Goal: Information Seeking & Learning: Learn about a topic

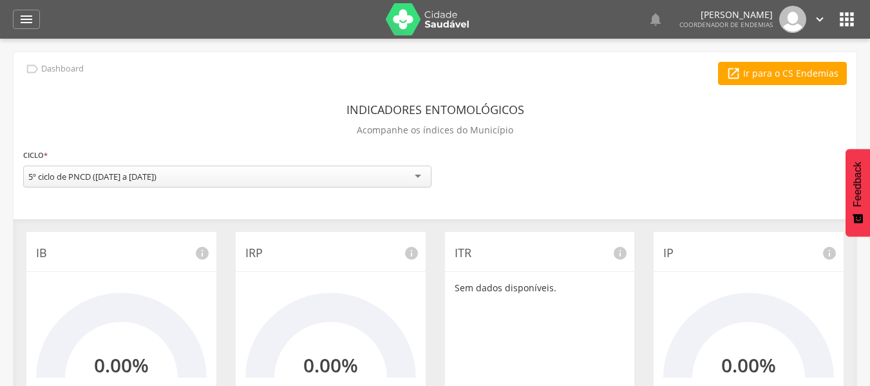
click at [101, 175] on div "5º ciclo de PNCD ([DATE] a [DATE])" at bounding box center [92, 177] width 128 height 12
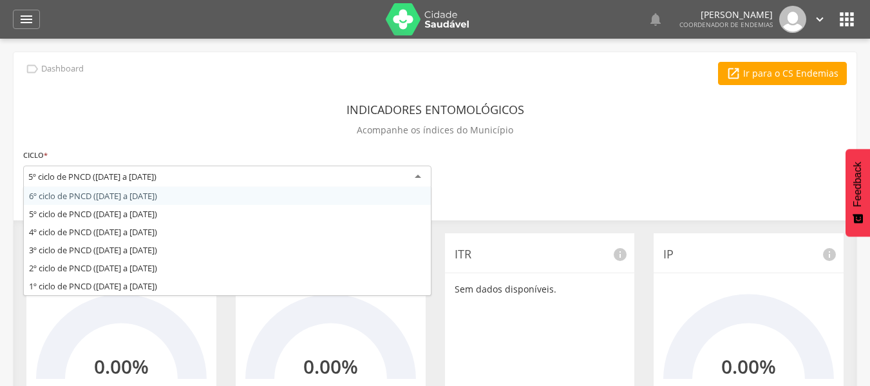
click at [154, 110] on div "Indicadores Entomológicos Acompanhe os índices do Município" at bounding box center [435, 122] width 824 height 48
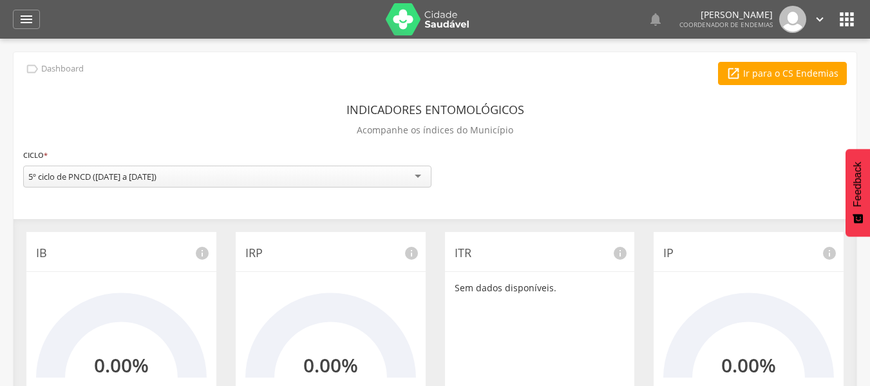
click at [146, 172] on div "5º ciclo de PNCD ([DATE] a [DATE])" at bounding box center [92, 177] width 128 height 12
click at [128, 71] on div " Ir para o CS Endemias" at bounding box center [435, 73] width 824 height 23
click at [32, 14] on icon "" at bounding box center [26, 19] width 15 height 15
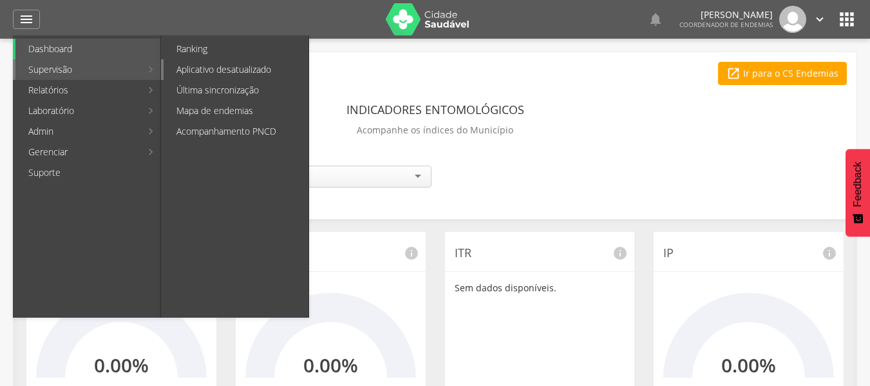
click at [246, 73] on link "Aplicativo desatualizado" at bounding box center [236, 69] width 145 height 21
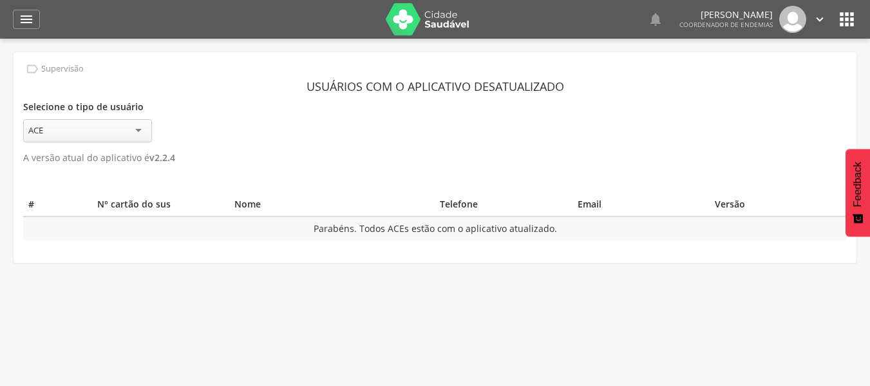
click at [96, 134] on div "ACE" at bounding box center [87, 130] width 129 height 23
drag, startPoint x: 23, startPoint y: 78, endPoint x: 23, endPoint y: 54, distance: 23.8
click at [23, 75] on div " Supervisão Usuários com o aplicativo desatualizado Selecione o tipo de usuári…" at bounding box center [435, 156] width 843 height 209
click at [26, 21] on icon "" at bounding box center [26, 19] width 15 height 15
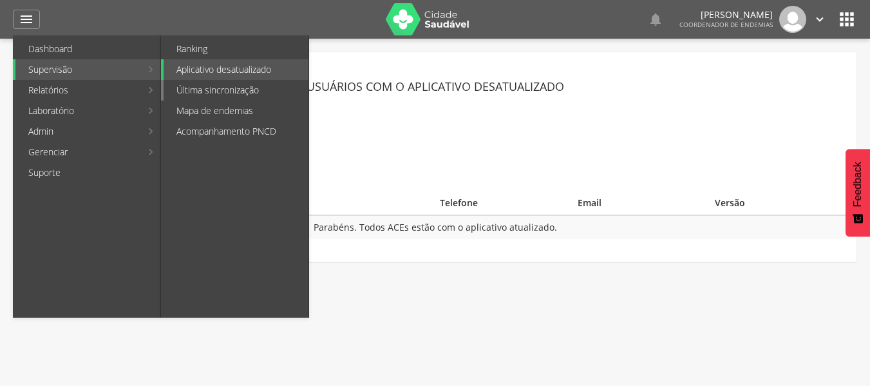
click at [238, 81] on link "Última sincronização" at bounding box center [236, 90] width 145 height 21
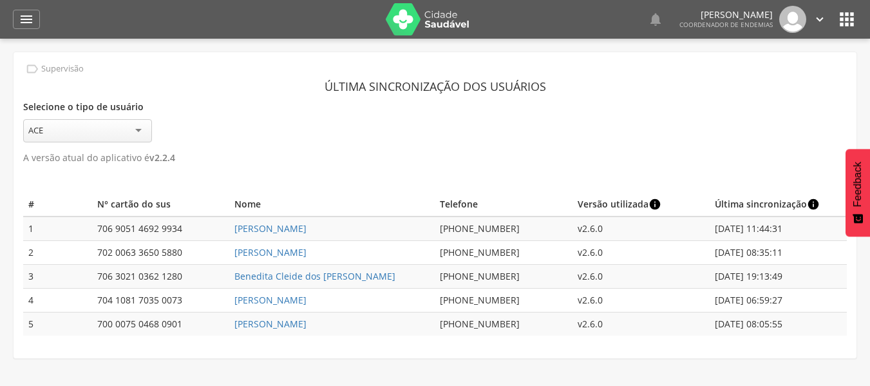
click at [277, 91] on header "Última sincronização dos usuários" at bounding box center [435, 86] width 824 height 23
click at [26, 17] on icon "" at bounding box center [26, 19] width 15 height 15
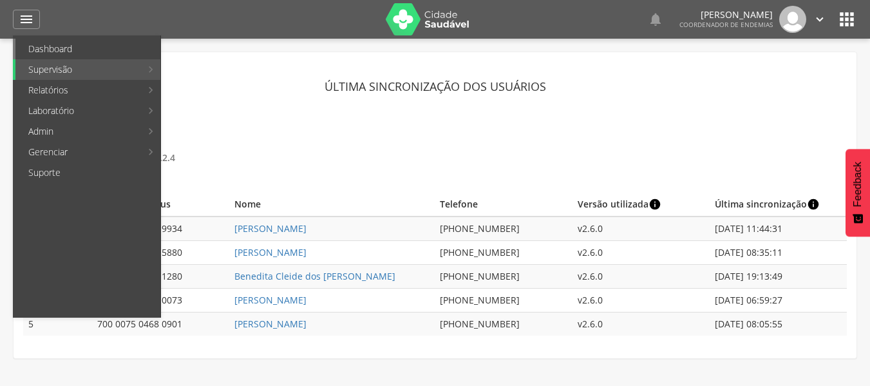
click at [109, 55] on link "Dashboard" at bounding box center [87, 49] width 145 height 21
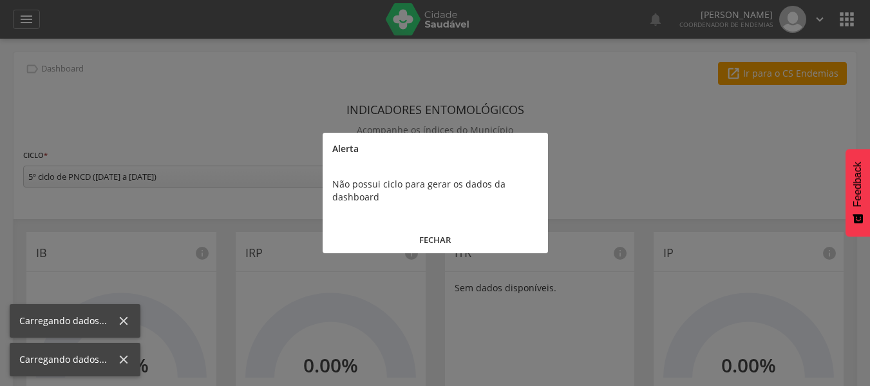
click at [450, 238] on button "FECHAR" at bounding box center [436, 240] width 226 height 28
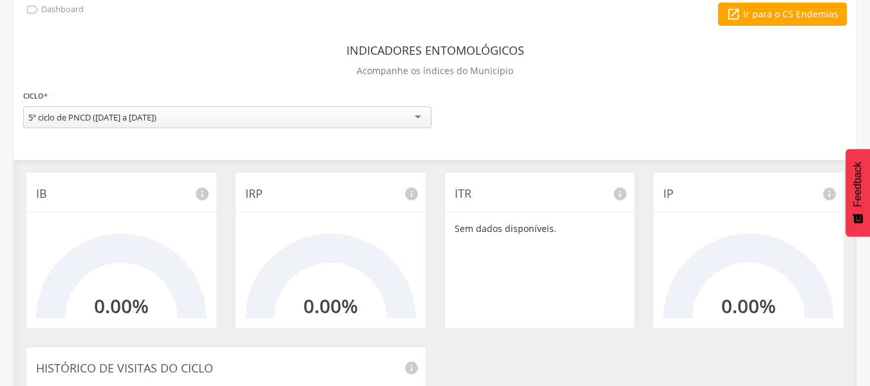
scroll to position [129, 0]
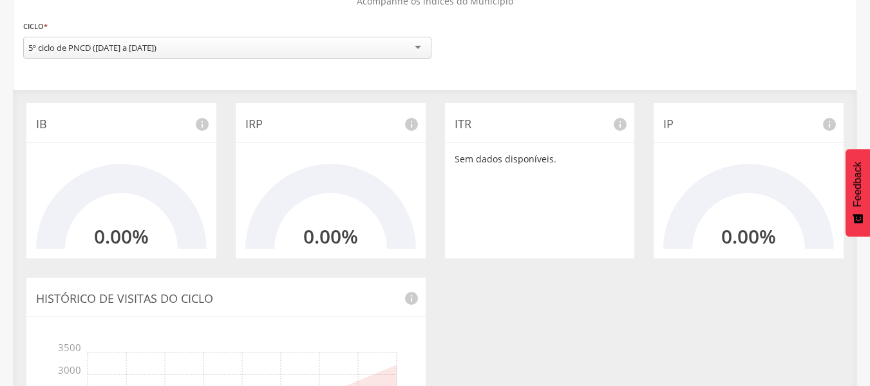
click at [157, 49] on div "5º ciclo de PNCD ([DATE] a [DATE])" at bounding box center [92, 48] width 128 height 12
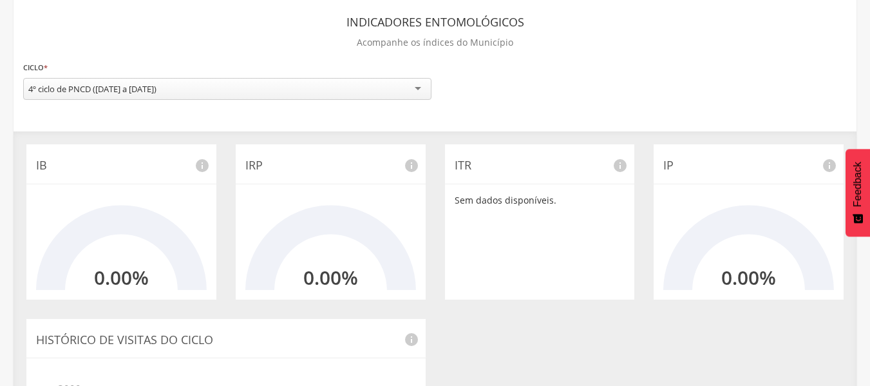
scroll to position [0, 0]
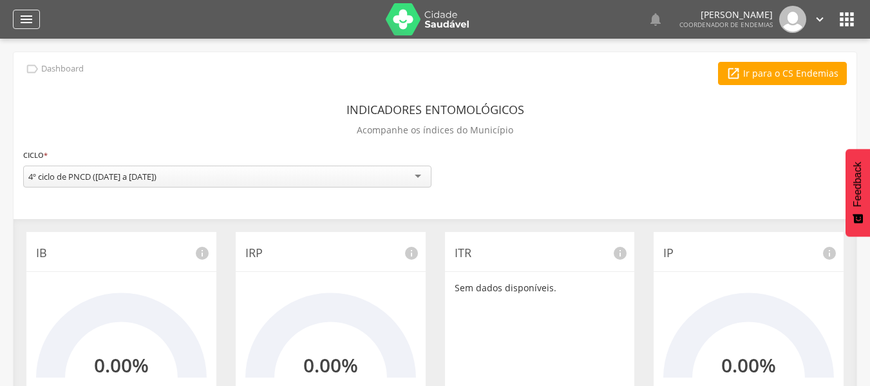
click at [26, 24] on icon "" at bounding box center [26, 19] width 15 height 15
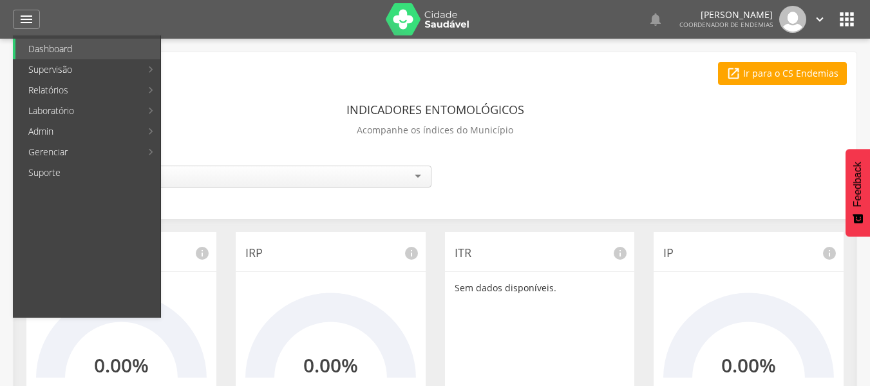
click at [226, 126] on link "Acompanhamento PNCD" at bounding box center [236, 131] width 145 height 21
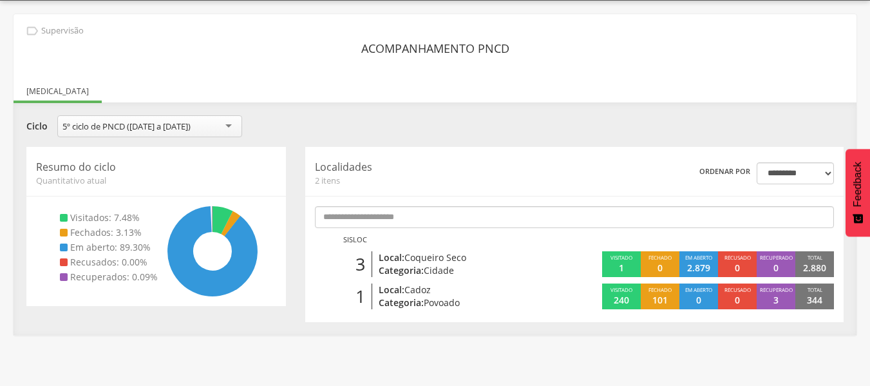
scroll to position [39, 0]
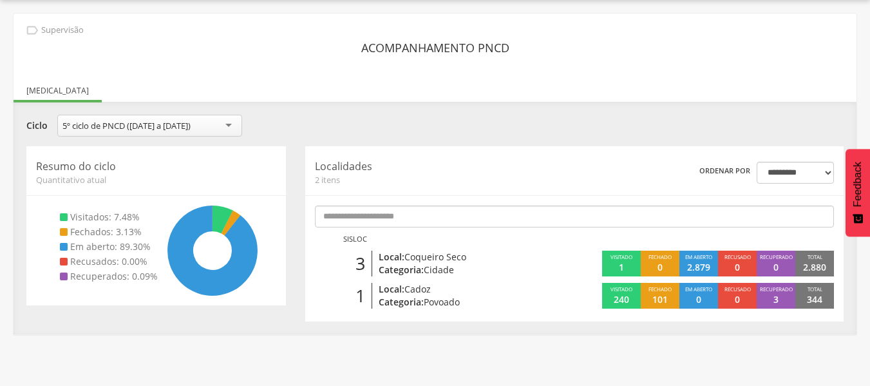
click at [191, 126] on div "5º ciclo de PNCD ([DATE] a [DATE])" at bounding box center [126, 126] width 128 height 12
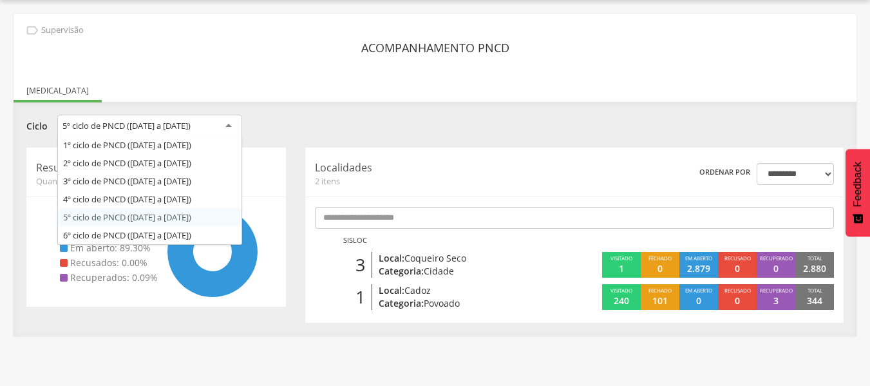
drag, startPoint x: 497, startPoint y: 70, endPoint x: 653, endPoint y: 114, distance: 161.3
click at [503, 69] on div "**********" at bounding box center [435, 175] width 843 height 322
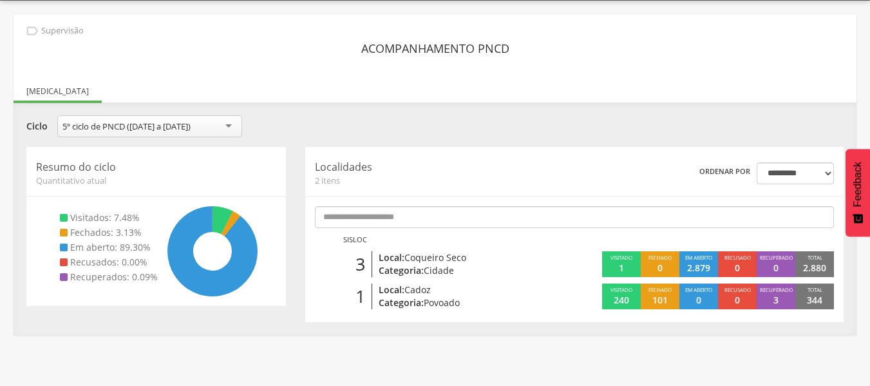
scroll to position [0, 0]
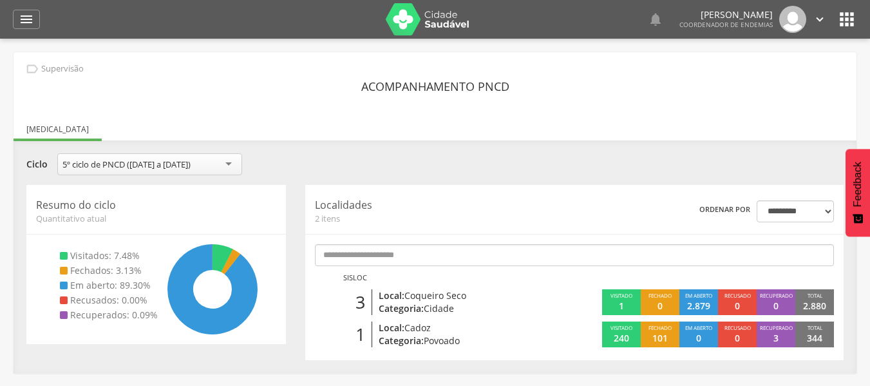
click at [148, 166] on div "5º ciclo de PNCD ([DATE] a [DATE])" at bounding box center [126, 165] width 128 height 12
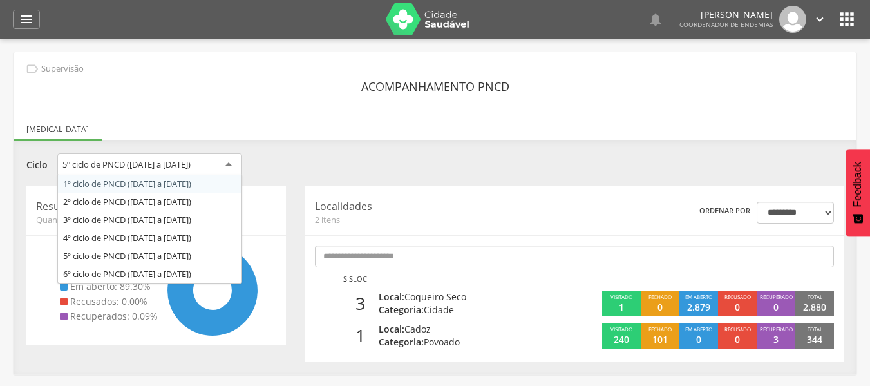
click at [336, 157] on div "**********" at bounding box center [435, 166] width 837 height 26
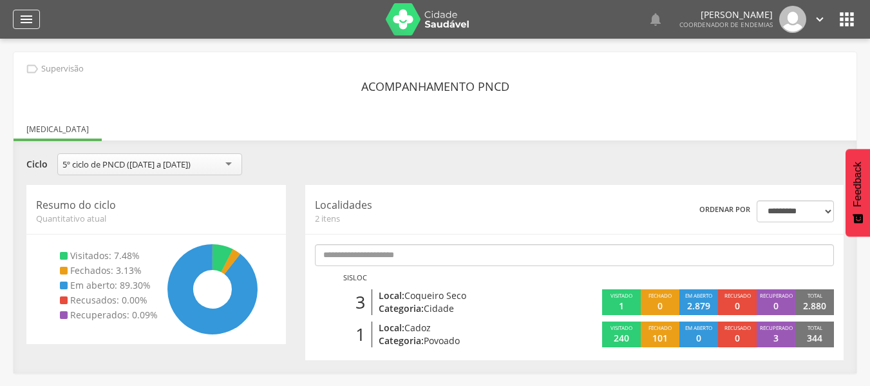
click at [14, 17] on div "" at bounding box center [26, 19] width 27 height 19
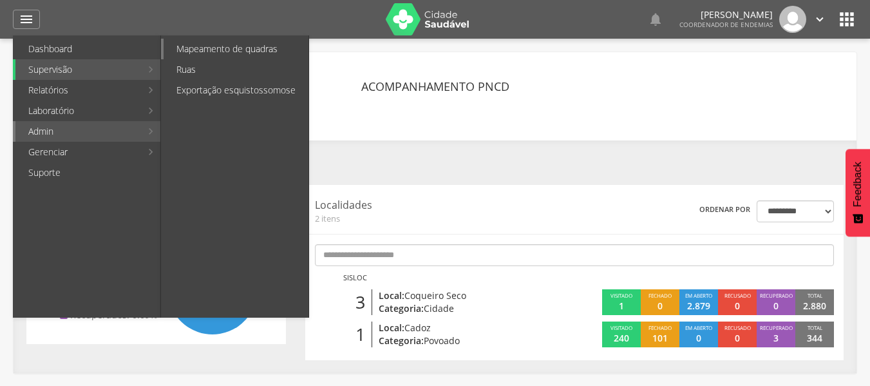
click at [262, 52] on link "Mapeamento de quadras" at bounding box center [236, 49] width 145 height 21
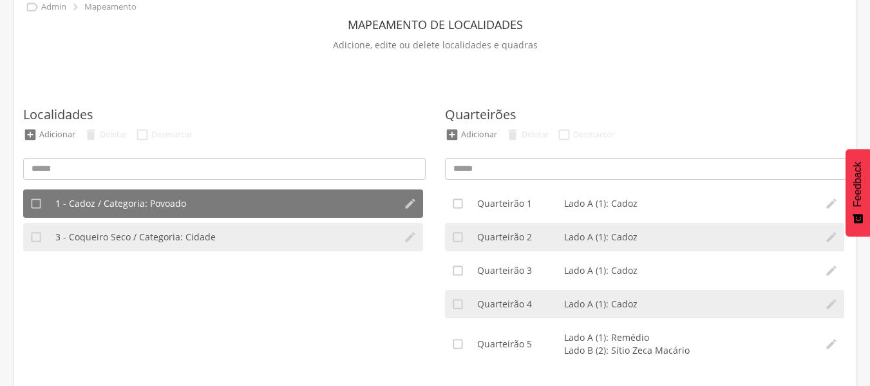
scroll to position [129, 0]
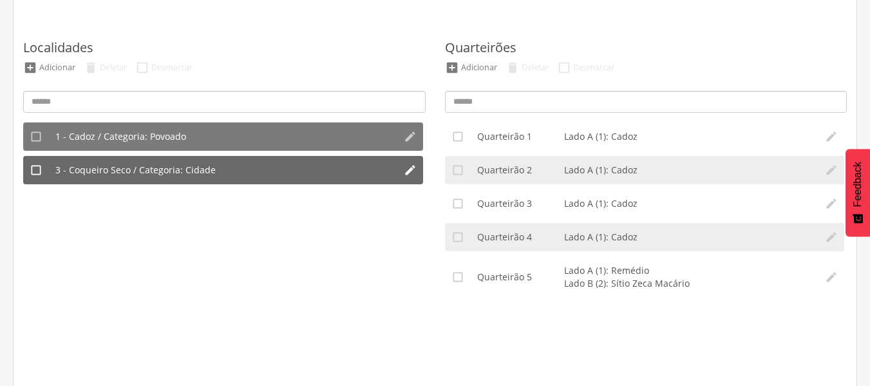
click at [153, 169] on span "3 - Coqueiro Seco / Categoria: Cidade" at bounding box center [135, 170] width 160 height 13
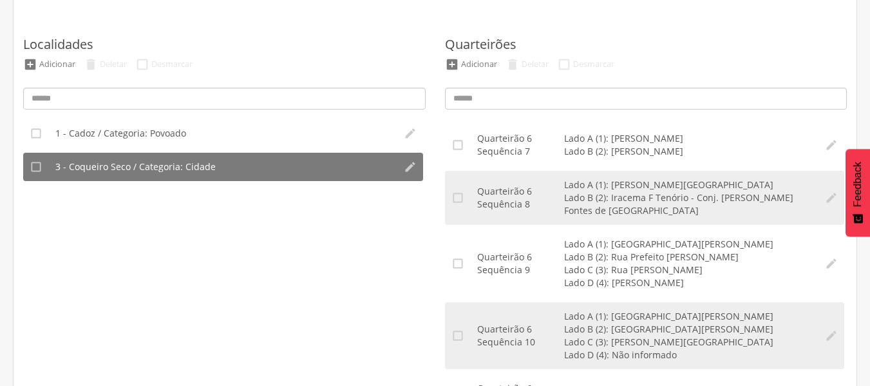
scroll to position [207, 0]
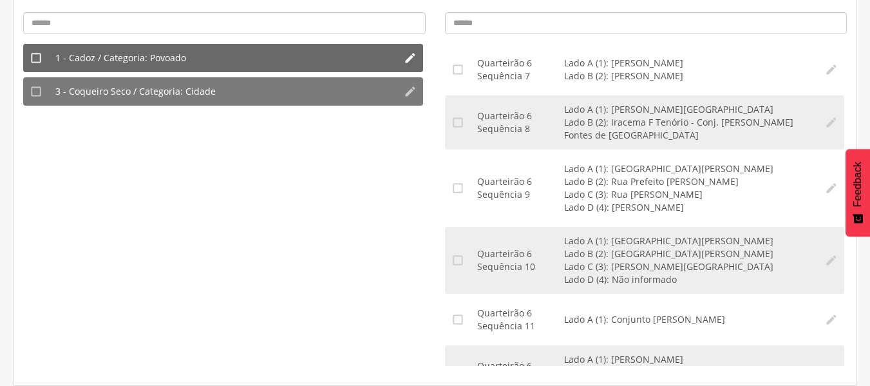
click at [100, 50] on li "1 - Cadoz / Categoria: Povoado" at bounding box center [223, 58] width 349 height 28
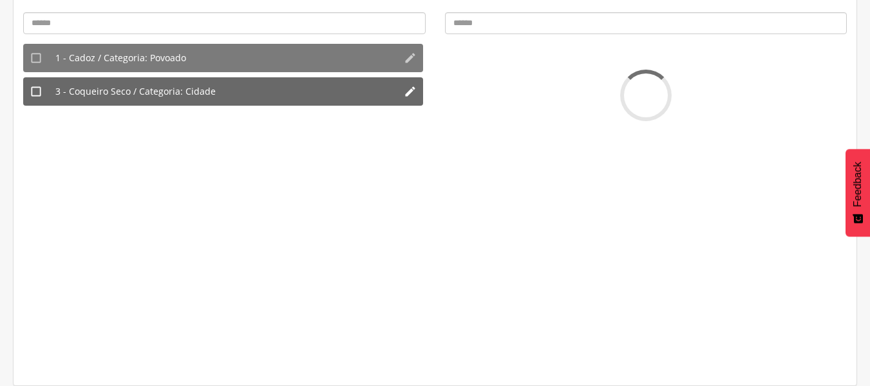
scroll to position [0, 0]
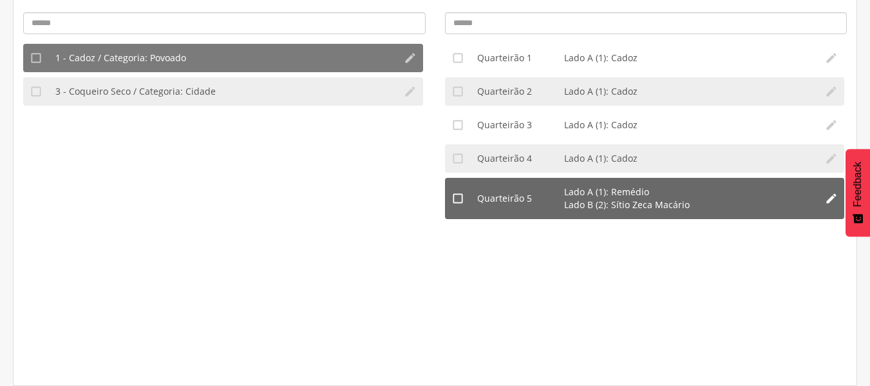
click at [631, 202] on li "Lado B (2): Sítio Zeca Macário" at bounding box center [688, 204] width 249 height 13
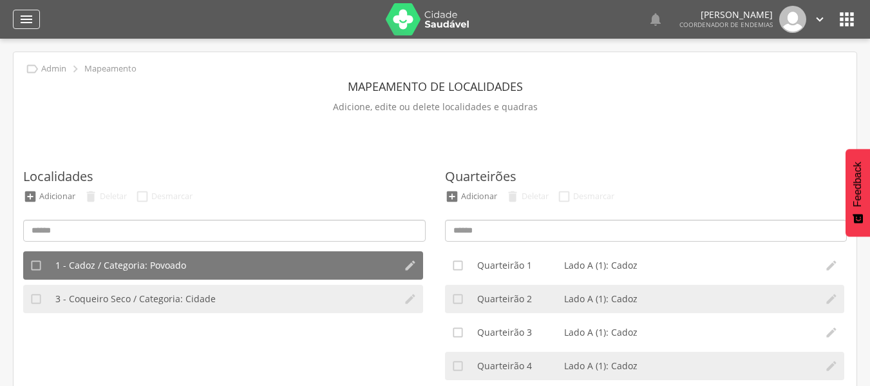
click at [19, 21] on div "" at bounding box center [26, 19] width 27 height 19
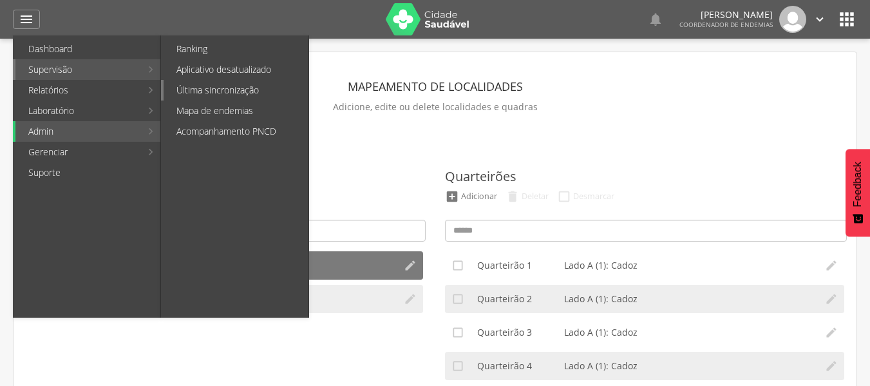
click at [249, 84] on link "Última sincronização" at bounding box center [236, 90] width 145 height 21
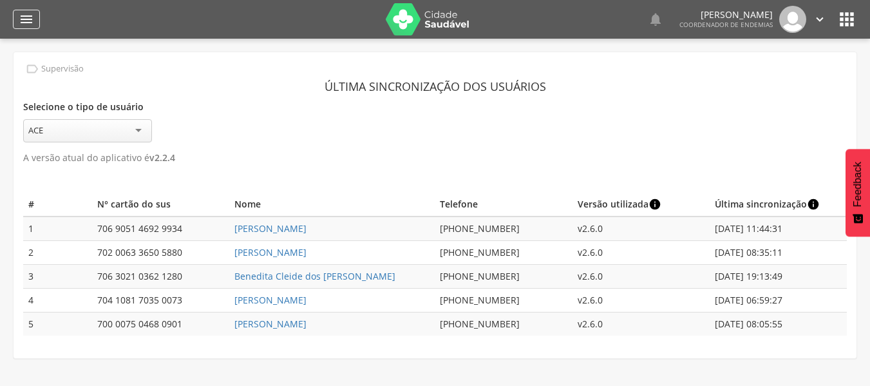
click at [30, 17] on icon "" at bounding box center [26, 19] width 15 height 15
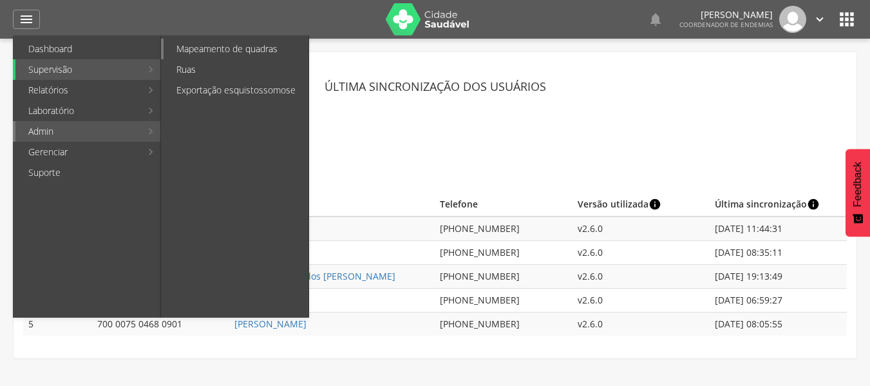
click at [195, 52] on link "Mapeamento de quadras" at bounding box center [236, 49] width 145 height 21
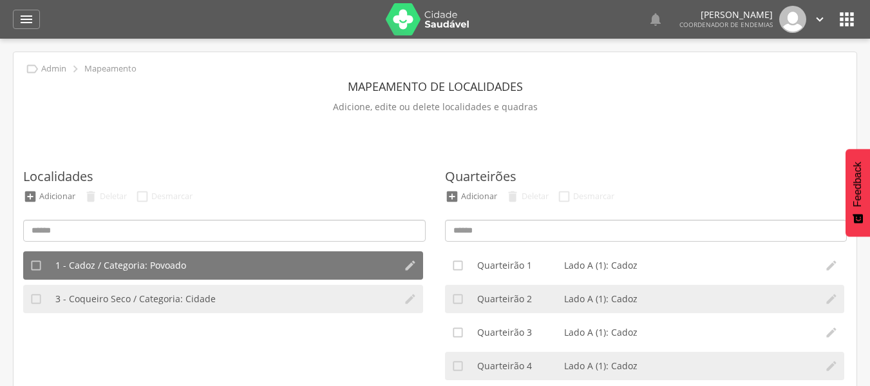
click at [12, 12] on header " Dashboard Supervisão Ranking Aplicativo desatualizado Última sincronização Ma…" at bounding box center [435, 19] width 870 height 39
click at [15, 16] on div "" at bounding box center [26, 19] width 27 height 19
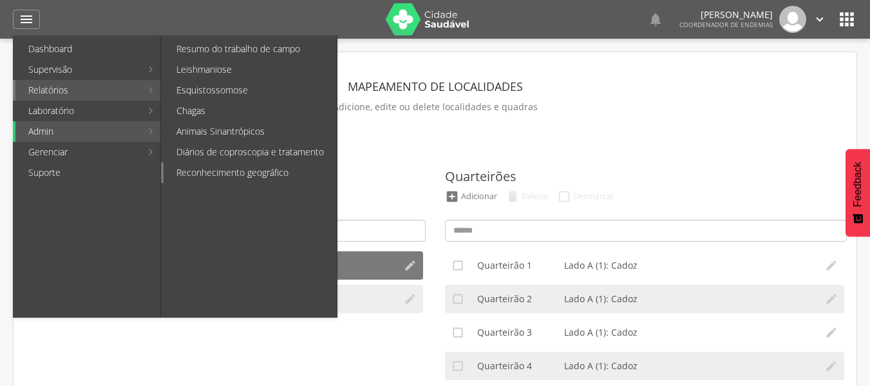
click at [249, 173] on link "Reconhecimento geográfico" at bounding box center [250, 172] width 173 height 21
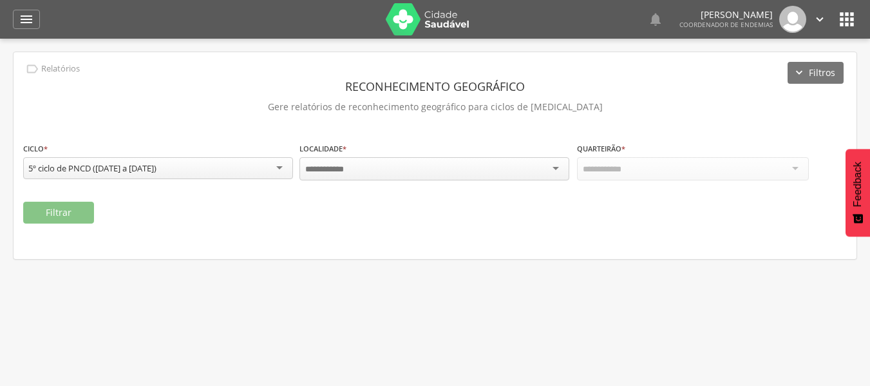
click at [508, 168] on div at bounding box center [435, 168] width 270 height 23
click at [744, 164] on div at bounding box center [693, 168] width 232 height 23
drag, startPoint x: 629, startPoint y: 264, endPoint x: 618, endPoint y: 258, distance: 12.4
click at [70, 210] on button "Filtrar" at bounding box center [58, 213] width 71 height 22
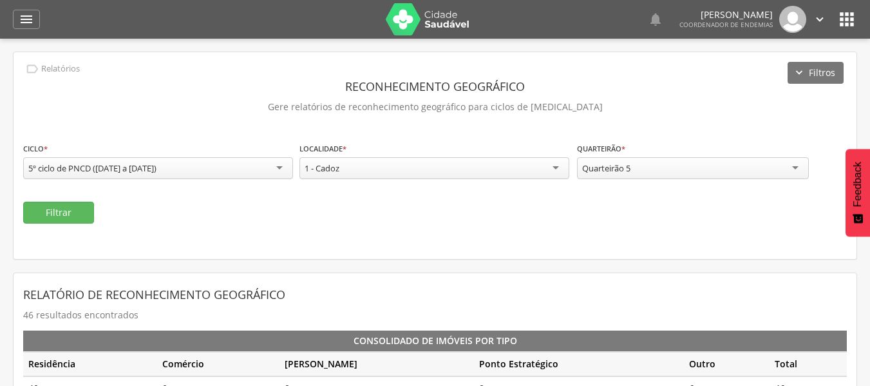
click at [620, 172] on div "Quarteirão 5" at bounding box center [606, 168] width 48 height 12
click at [86, 215] on button "Filtrar" at bounding box center [58, 213] width 71 height 22
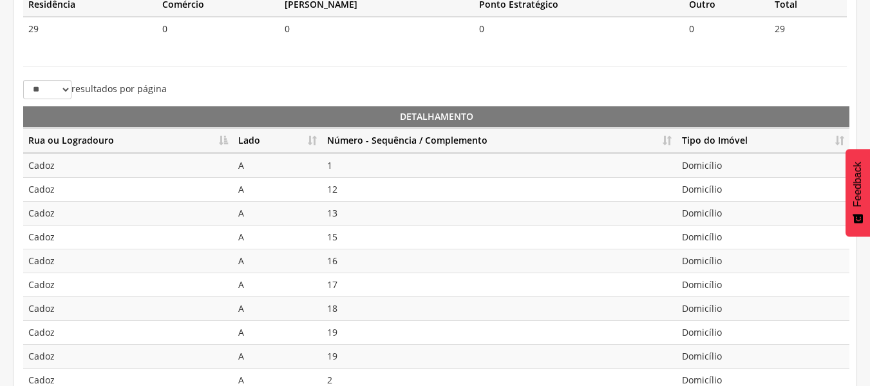
scroll to position [407, 0]
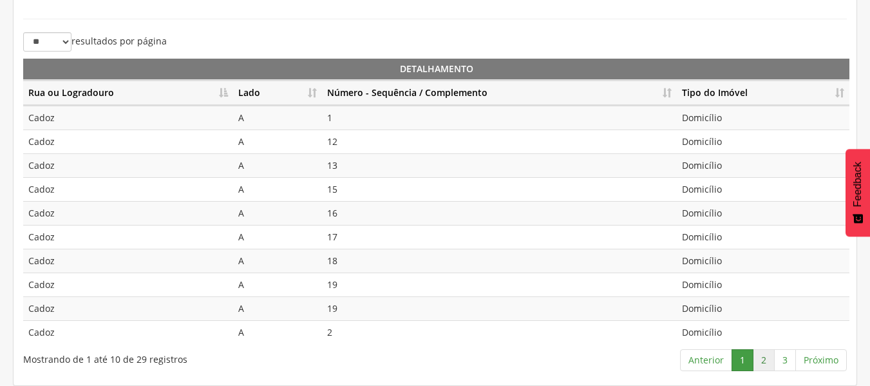
click at [755, 366] on link "2" at bounding box center [764, 360] width 22 height 22
click at [779, 366] on link "3" at bounding box center [785, 360] width 22 height 22
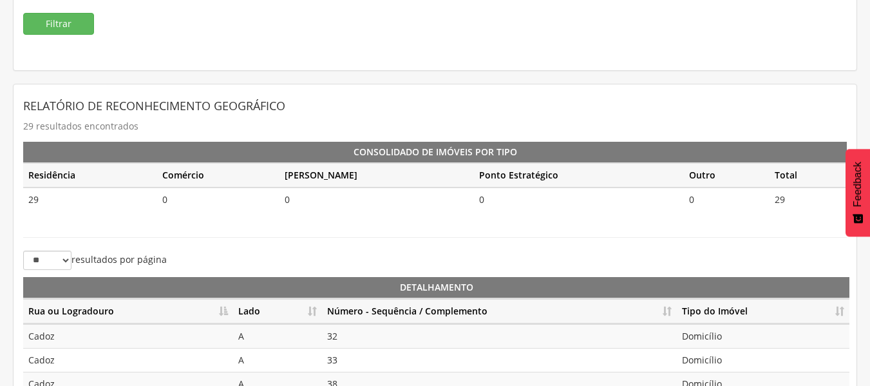
scroll to position [0, 0]
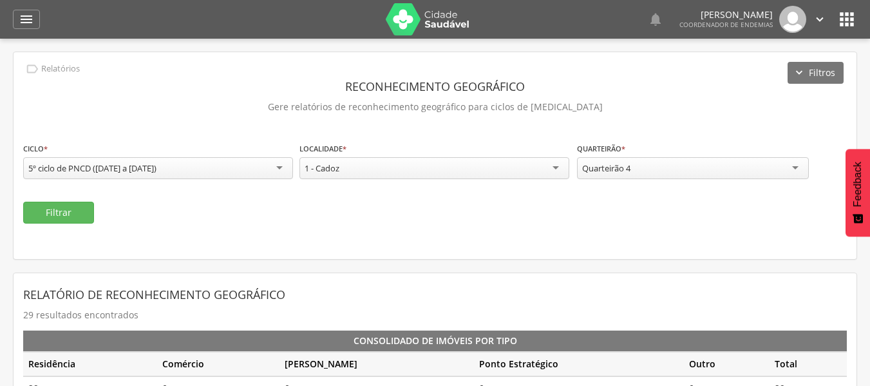
click at [610, 169] on div "Quarteirão 4" at bounding box center [606, 168] width 48 height 12
click at [84, 215] on button "Filtrar" at bounding box center [58, 213] width 71 height 22
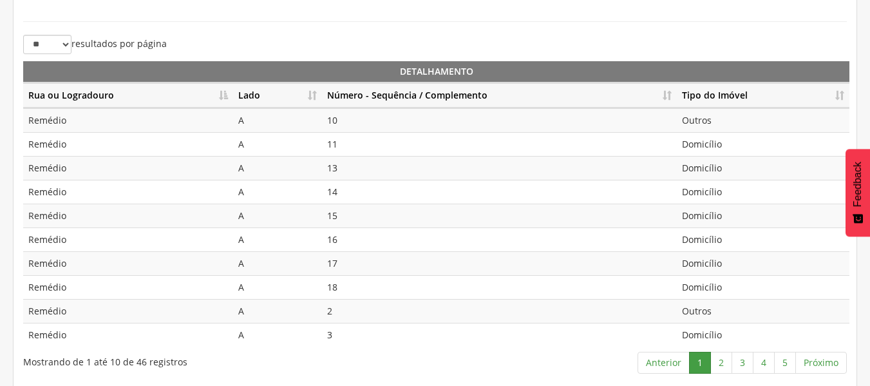
scroll to position [407, 0]
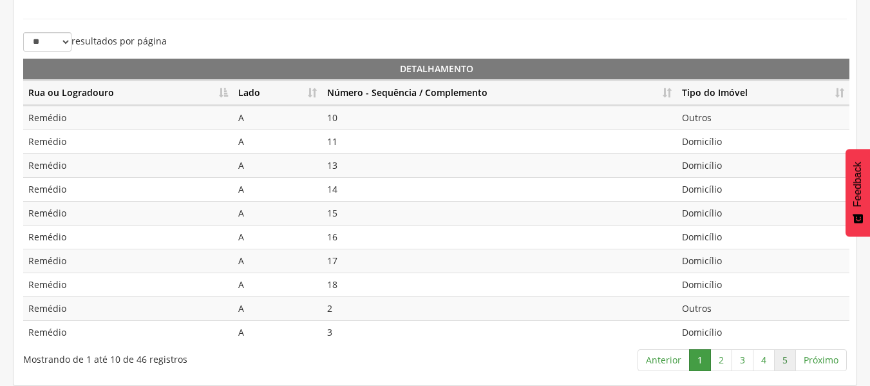
click at [789, 365] on link "5" at bounding box center [785, 360] width 22 height 22
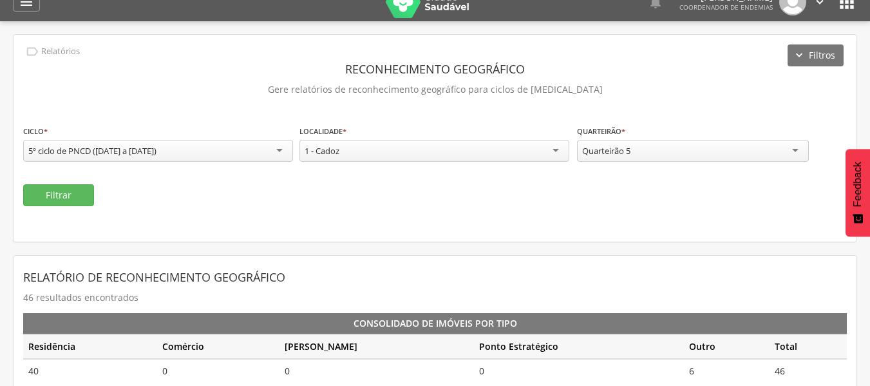
scroll to position [0, 0]
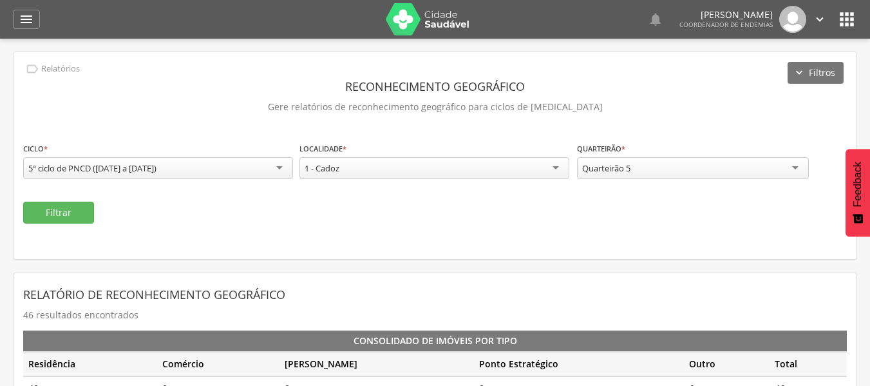
click at [635, 173] on div "Quarteirão 5" at bounding box center [693, 168] width 232 height 22
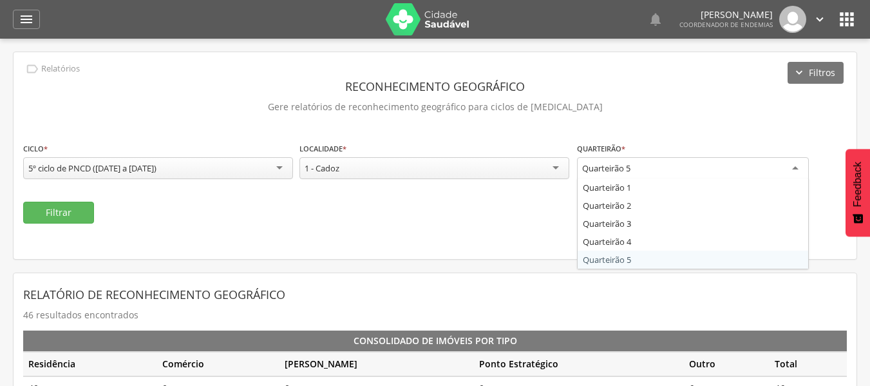
click at [600, 250] on div "**********" at bounding box center [435, 155] width 843 height 207
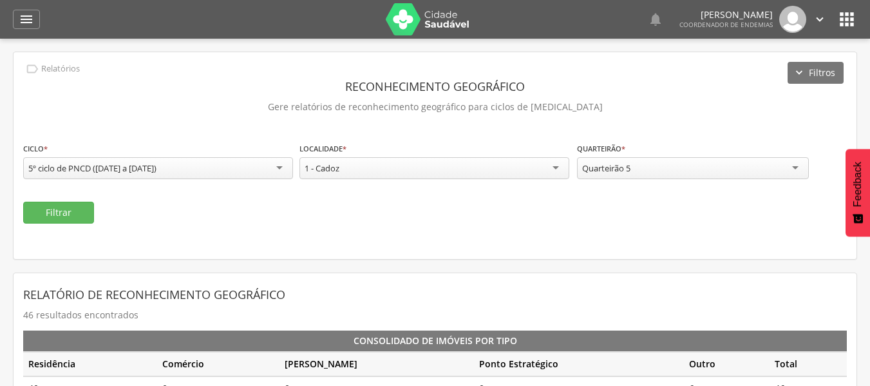
click at [44, 224] on div "**********" at bounding box center [435, 155] width 843 height 207
click at [44, 222] on button "Filtrar" at bounding box center [58, 213] width 71 height 22
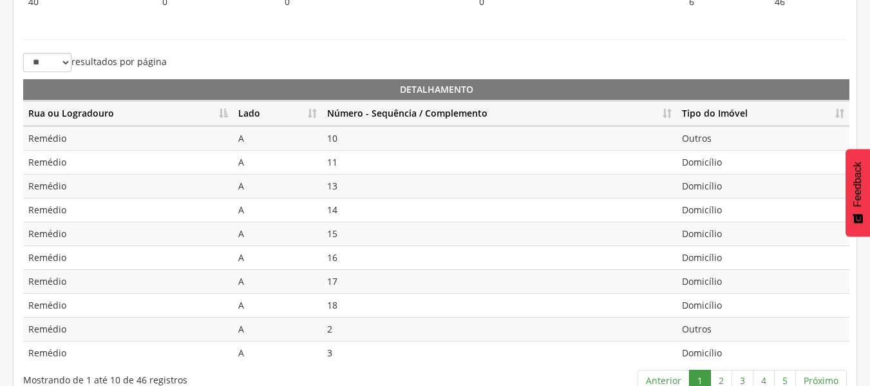
scroll to position [407, 0]
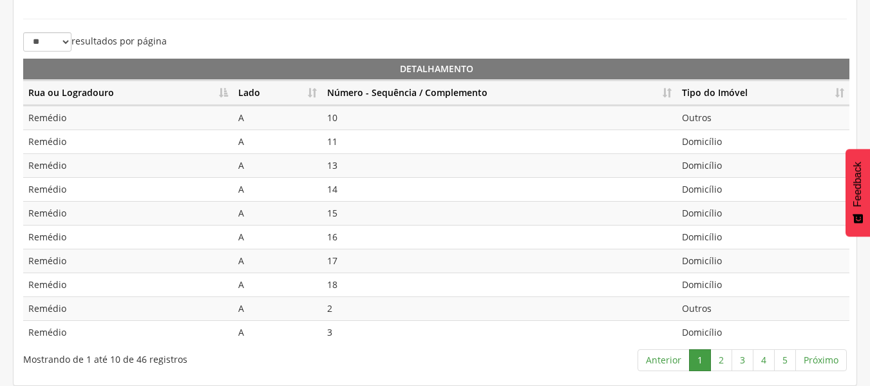
click at [316, 329] on td "A" at bounding box center [277, 332] width 89 height 24
click at [329, 337] on td "3" at bounding box center [499, 332] width 355 height 24
click at [720, 360] on link "2" at bounding box center [722, 360] width 22 height 22
click at [700, 122] on td "Outros" at bounding box center [763, 118] width 173 height 24
click at [704, 152] on td "Domicílio" at bounding box center [763, 142] width 173 height 24
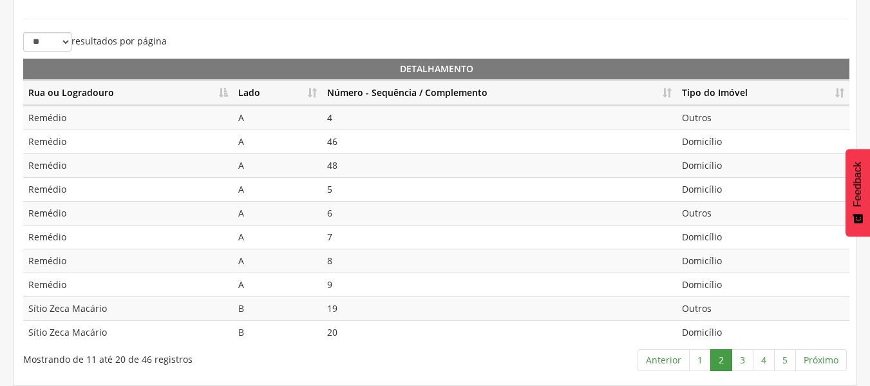
click at [710, 170] on td "Domicílio" at bounding box center [763, 165] width 173 height 24
click at [706, 214] on td "Outros" at bounding box center [763, 213] width 173 height 24
click at [841, 88] on th "Tipo do Imóvel" at bounding box center [763, 93] width 173 height 25
click at [704, 356] on link "1" at bounding box center [700, 360] width 22 height 22
click at [684, 361] on link "Anterior" at bounding box center [664, 360] width 52 height 22
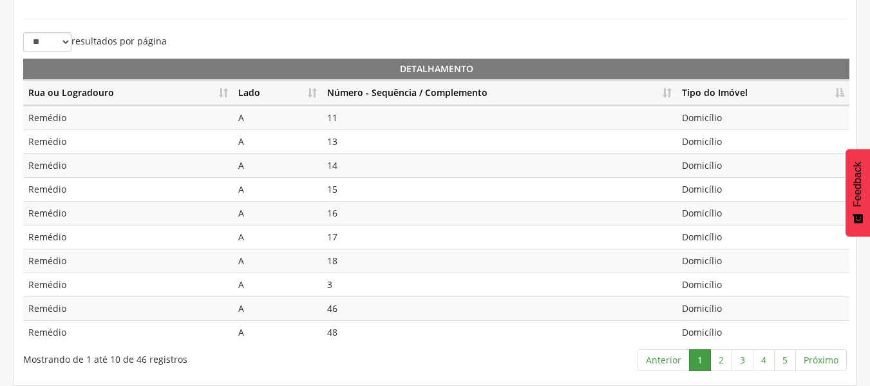
click at [696, 373] on div "Anterior 1 2 3 4 5 Próximo" at bounding box center [610, 362] width 473 height 28
click at [829, 100] on th "Tipo do Imóvel" at bounding box center [763, 93] width 173 height 25
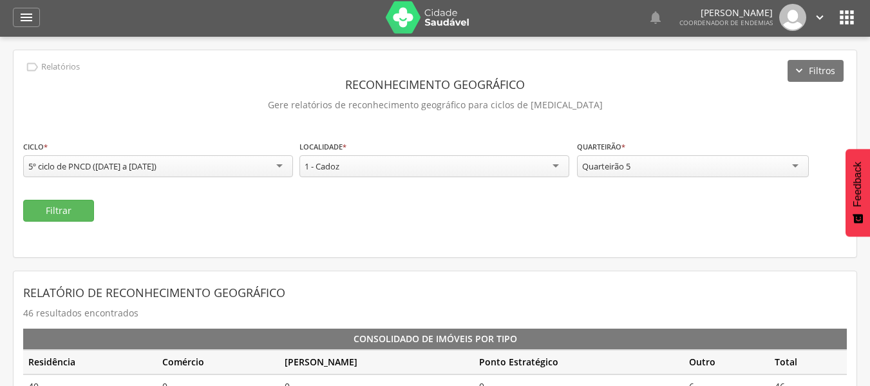
scroll to position [0, 0]
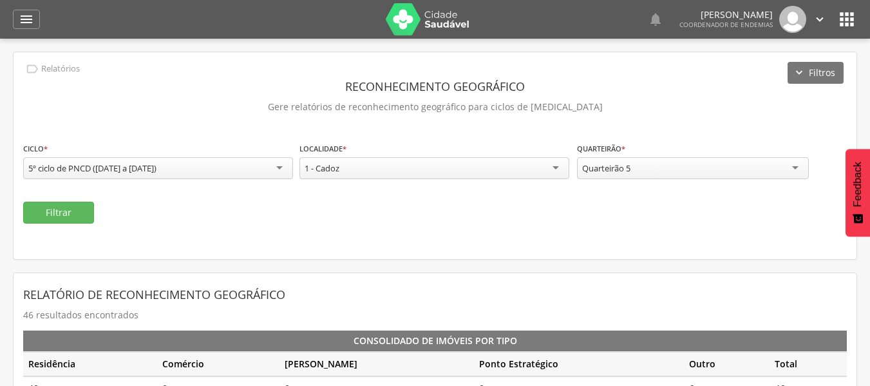
click at [659, 175] on div "Quarteirão 5" at bounding box center [693, 168] width 232 height 22
drag, startPoint x: 340, startPoint y: 216, endPoint x: 283, endPoint y: 204, distance: 58.5
click at [340, 216] on div "Filtrar" at bounding box center [435, 213] width 824 height 22
